Goal: Task Accomplishment & Management: Manage account settings

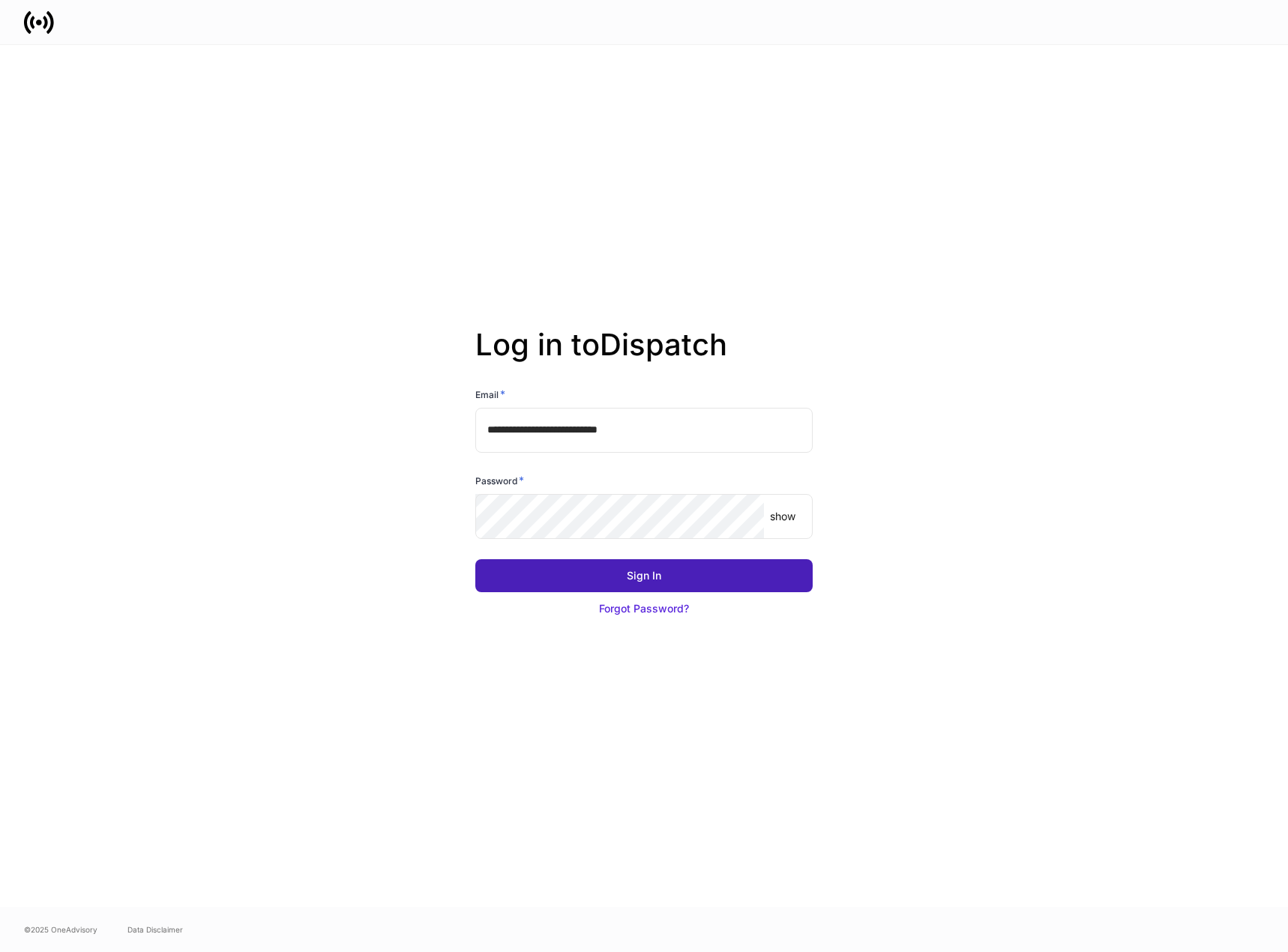
click at [650, 585] on button "Sign In" at bounding box center [644, 575] width 338 height 33
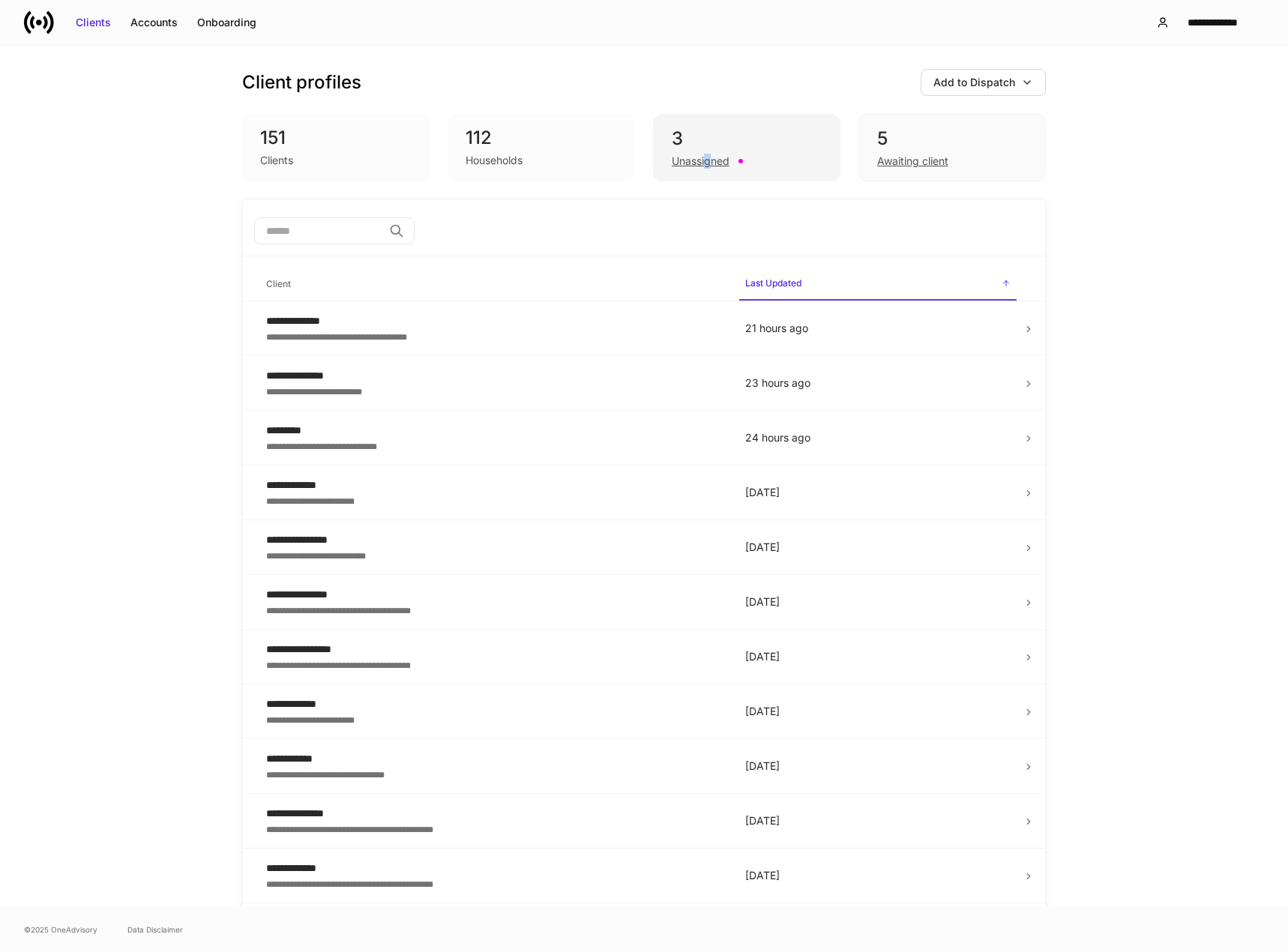
click at [704, 174] on div "3 Unassigned" at bounding box center [747, 147] width 188 height 68
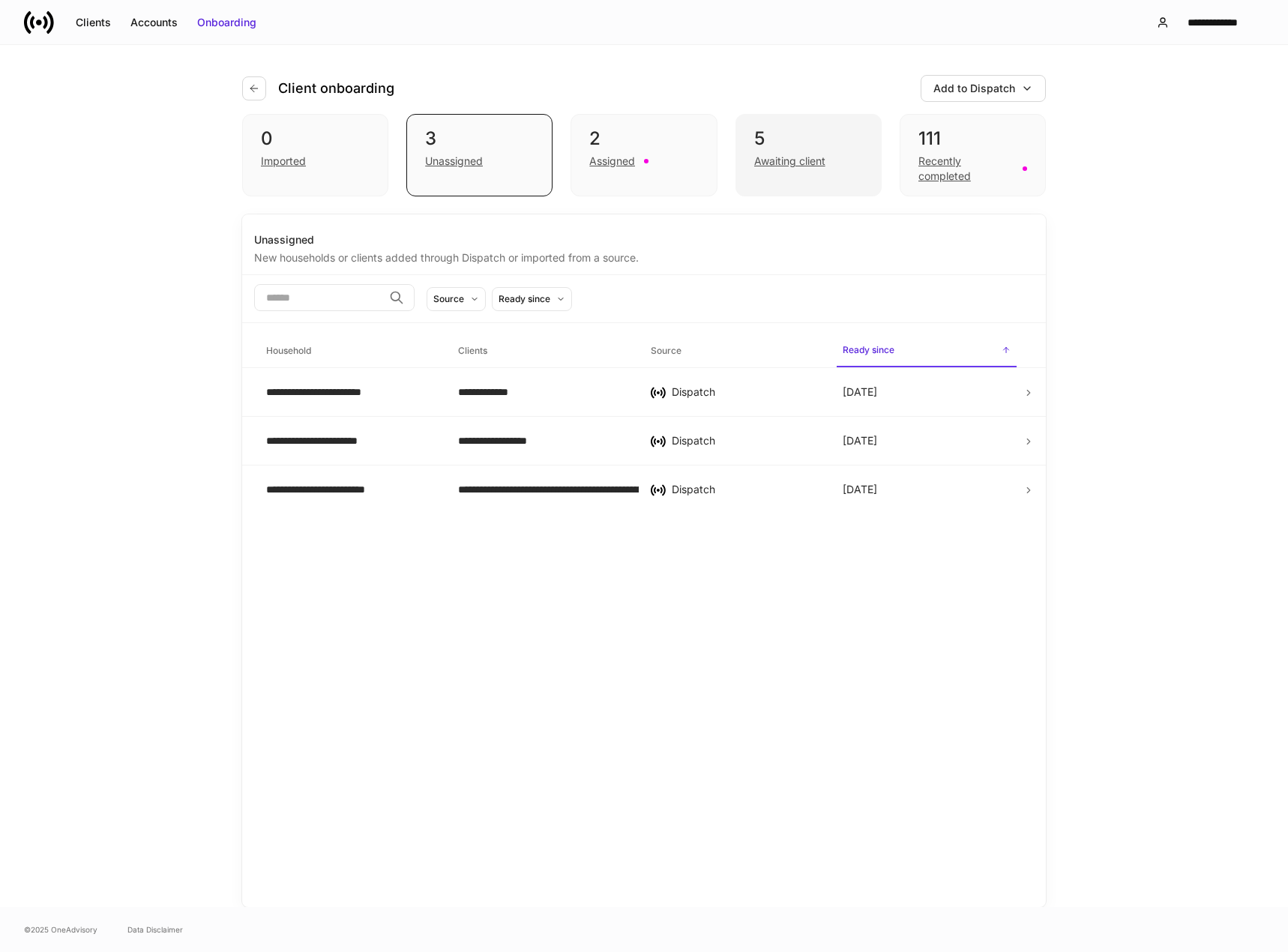
click at [809, 162] on div "Awaiting client" at bounding box center [789, 161] width 71 height 15
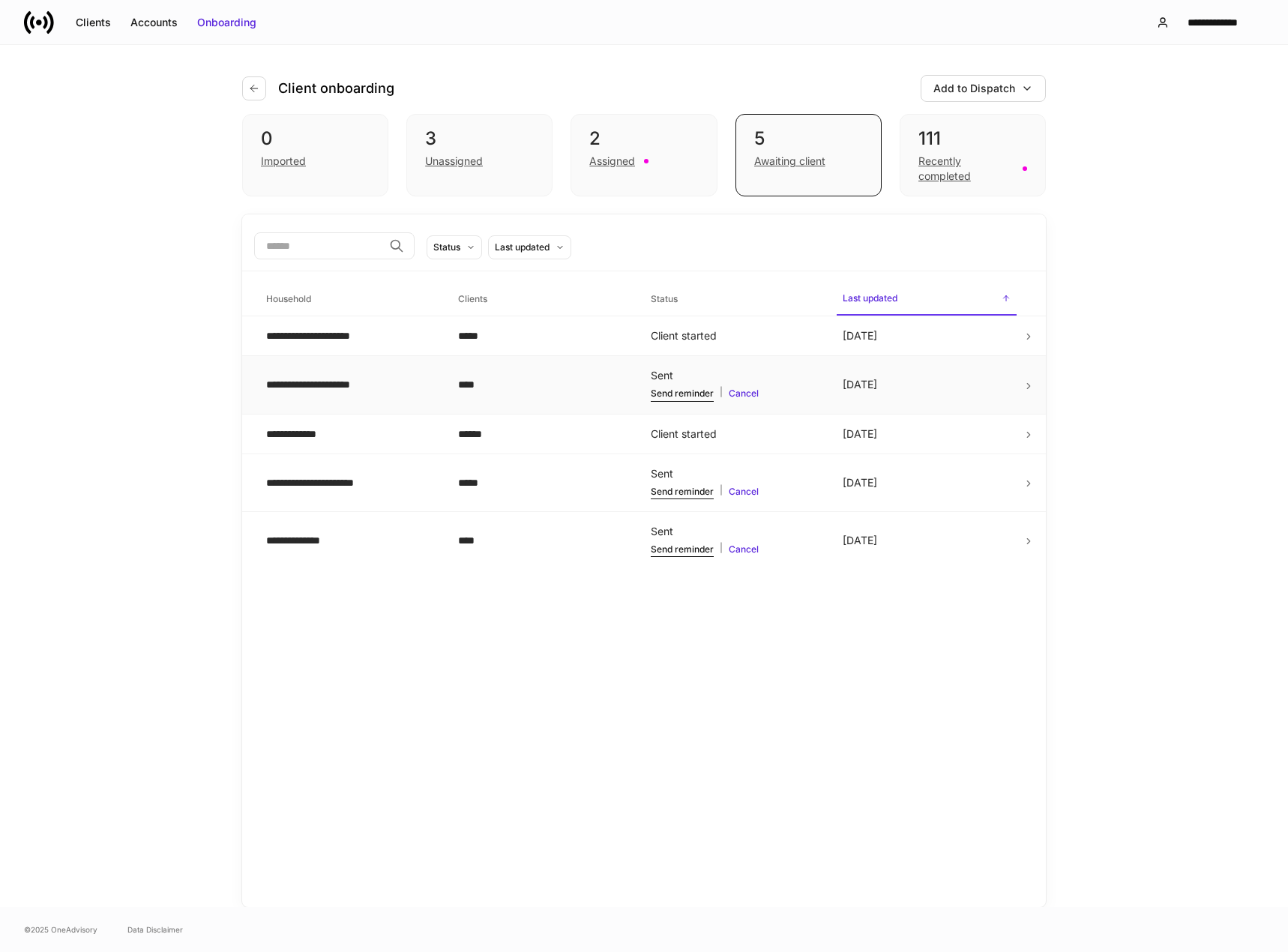
click at [331, 384] on div "**********" at bounding box center [350, 385] width 168 height 15
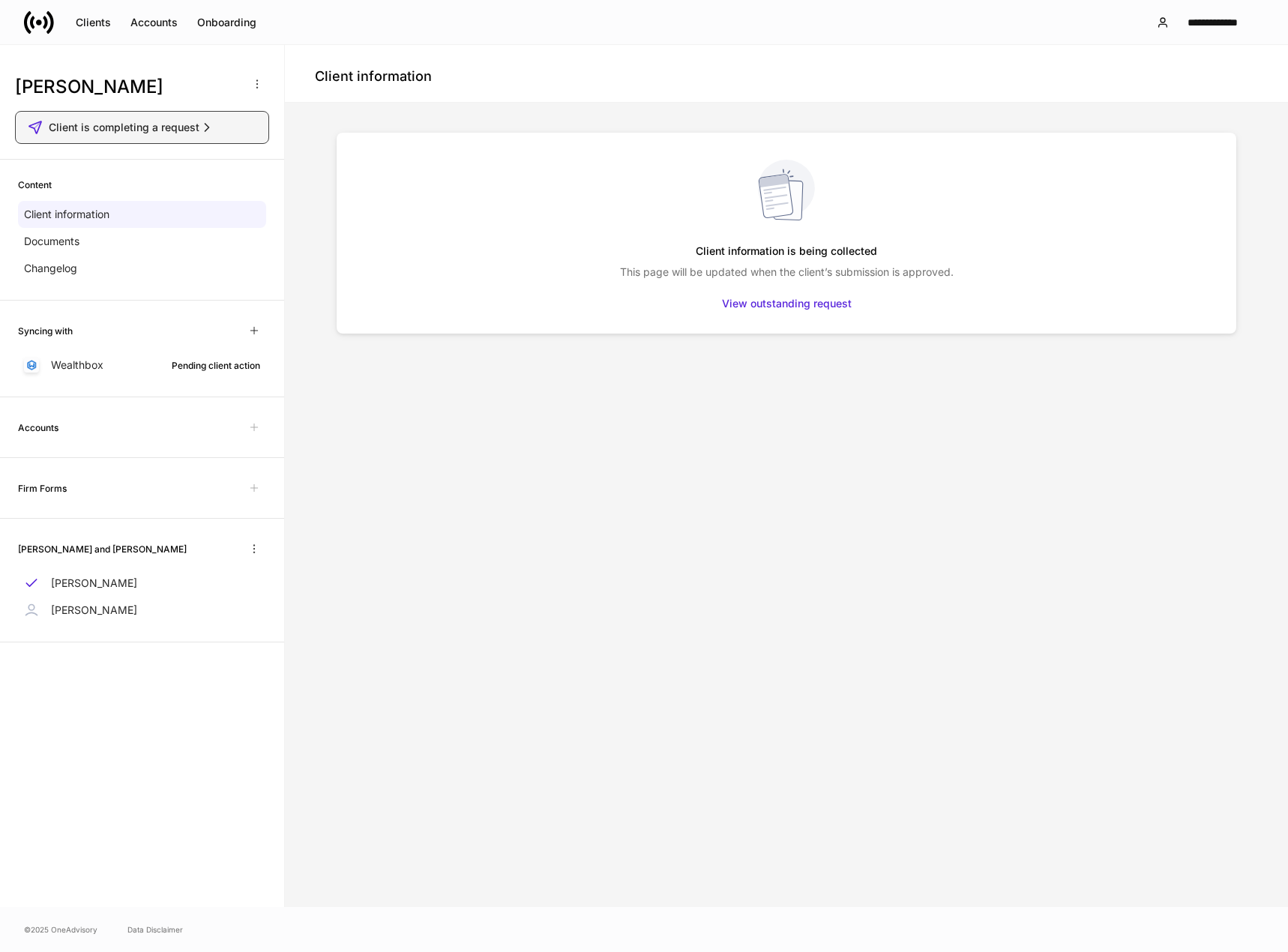
click at [188, 132] on span "Client is completing a request" at bounding box center [124, 127] width 151 height 15
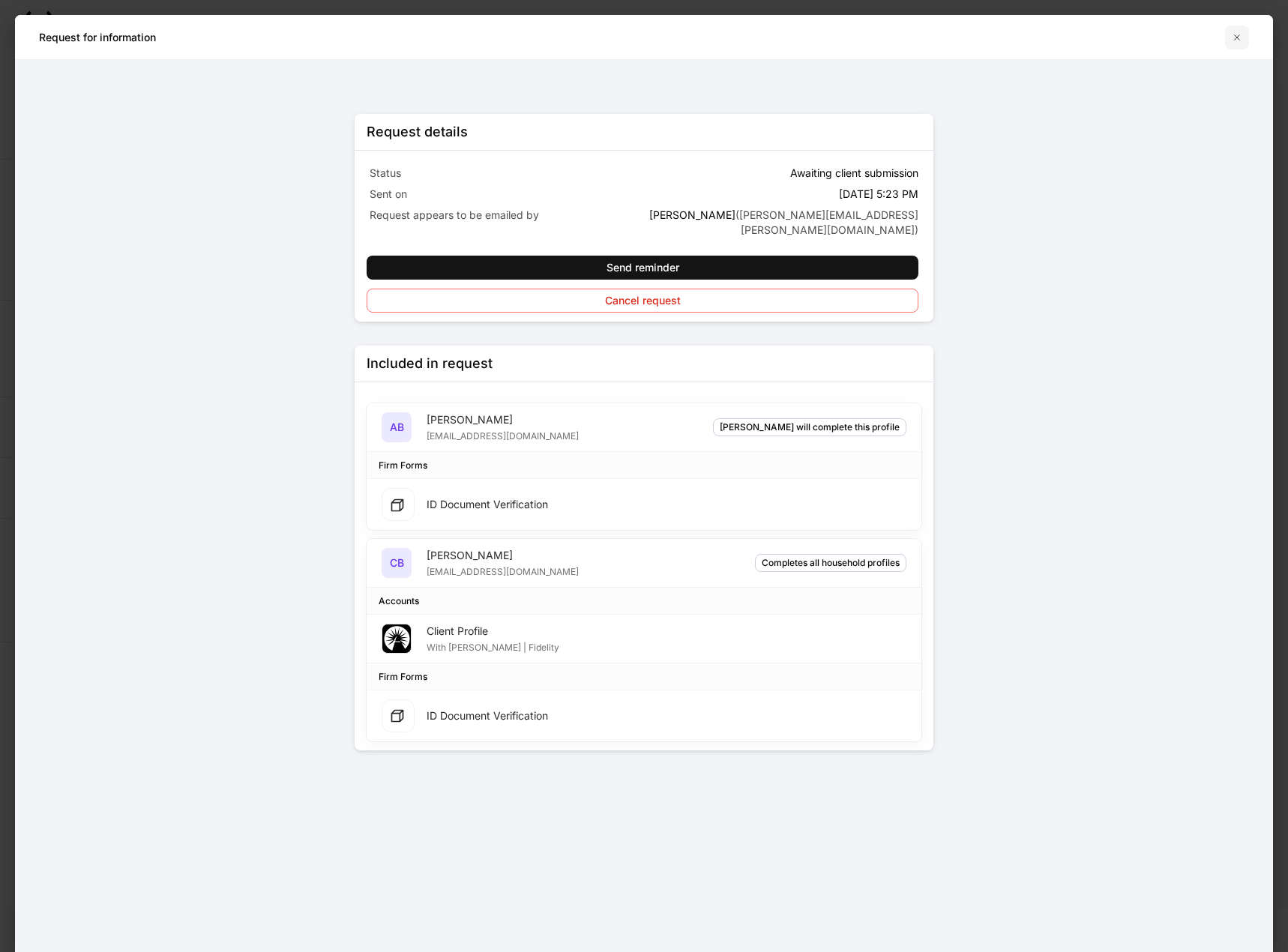
click at [1236, 38] on icon "button" at bounding box center [1237, 38] width 12 height 12
